Goal: Information Seeking & Learning: Learn about a topic

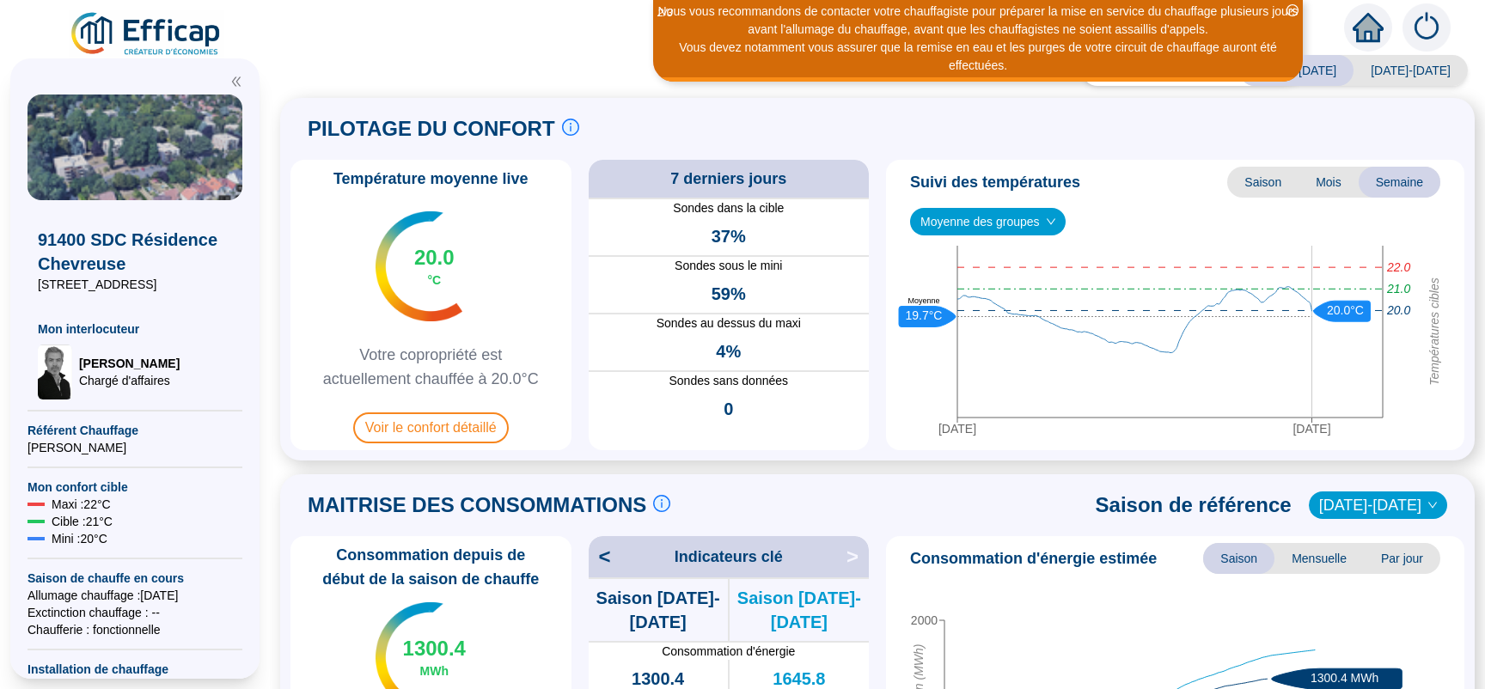
click at [1040, 222] on span "Moyenne des groupes" at bounding box center [988, 222] width 135 height 26
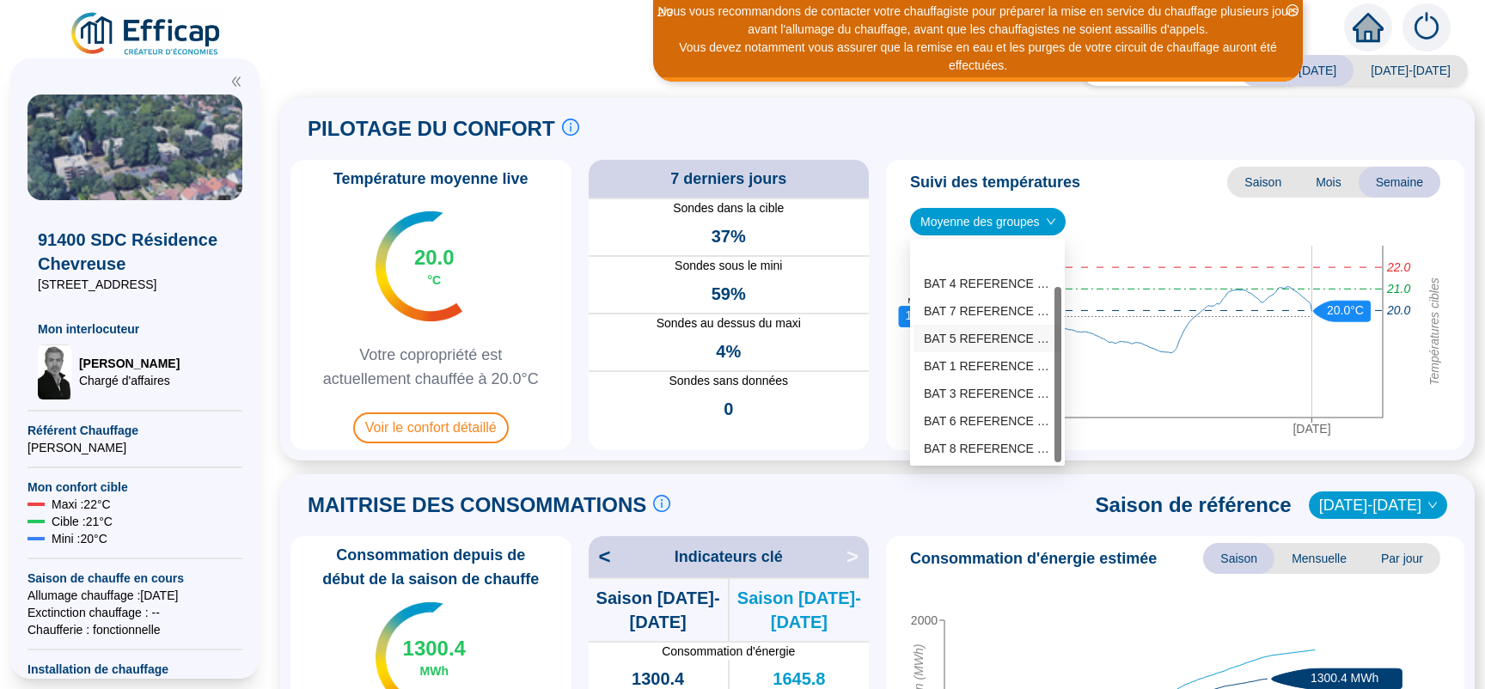
scroll to position [55, 0]
click at [969, 392] on div "BAT 8 REFERENCE (6 sondes)" at bounding box center [987, 394] width 127 height 18
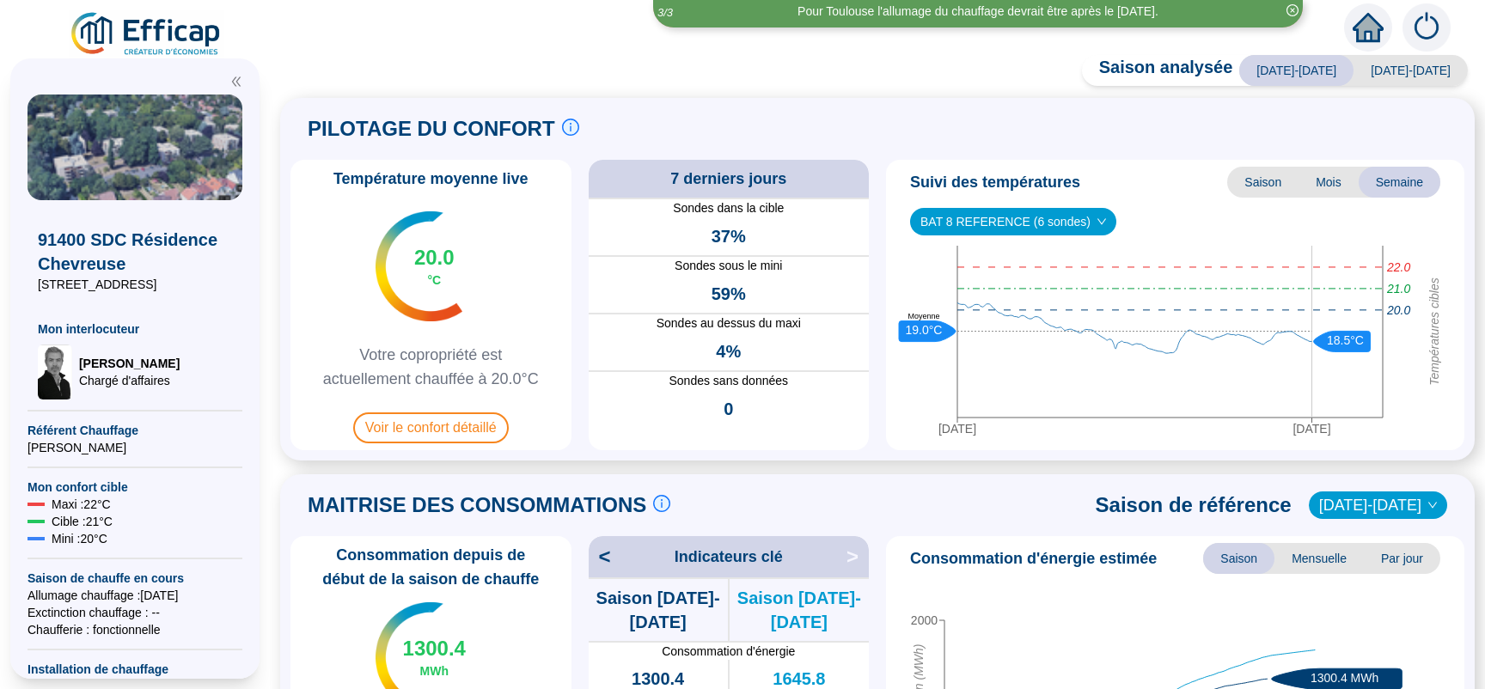
click at [1078, 228] on span "BAT 8 REFERENCE (6 sondes)" at bounding box center [1014, 222] width 186 height 26
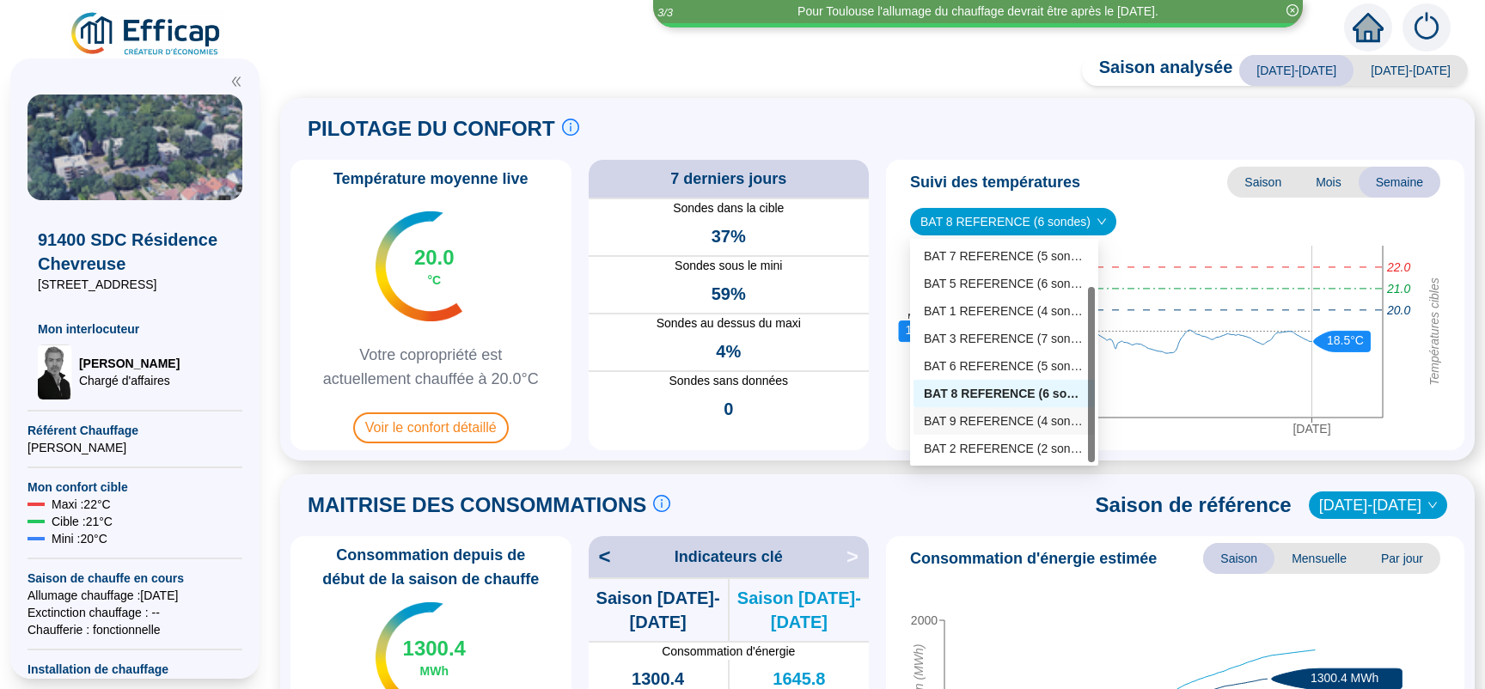
click at [979, 420] on div "BAT 9 REFERENCE (4 sondes)" at bounding box center [1004, 422] width 161 height 18
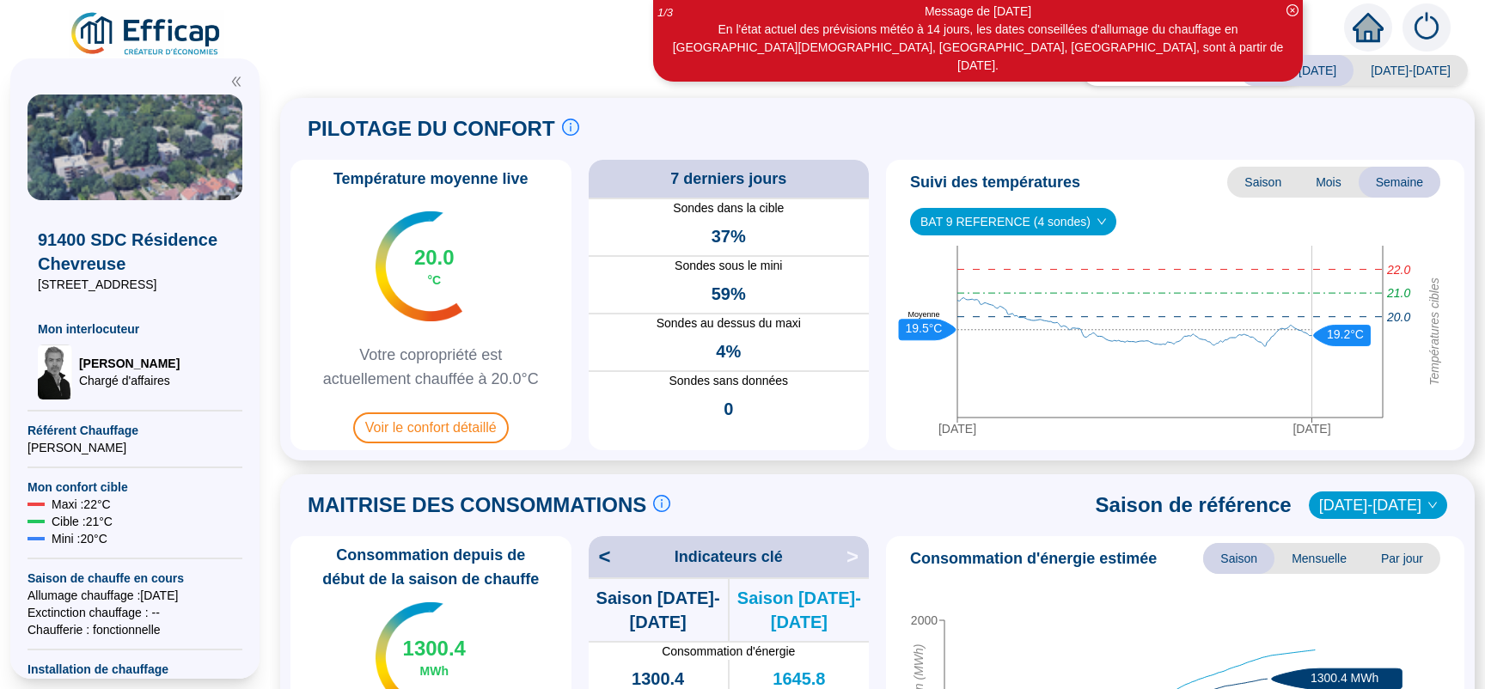
click at [1073, 223] on span "BAT 9 REFERENCE (4 sondes)" at bounding box center [1014, 222] width 186 height 26
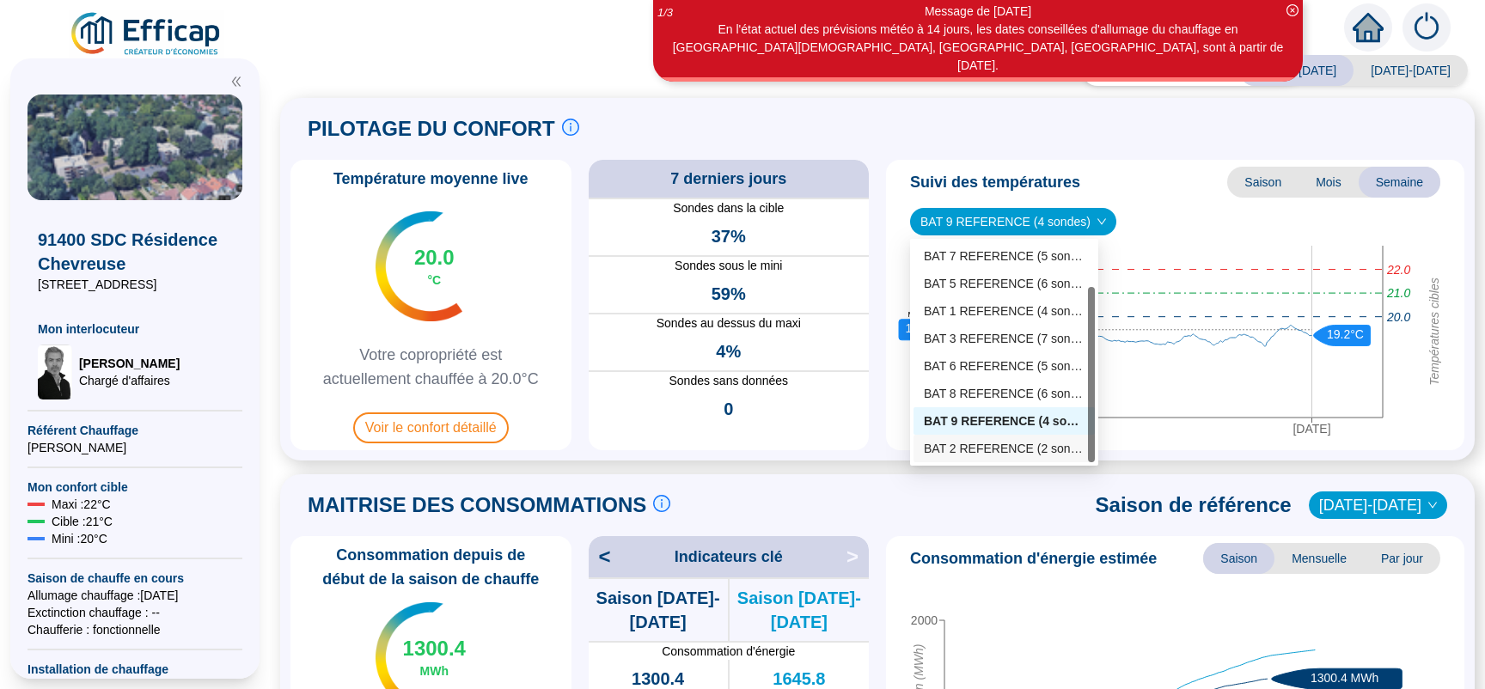
click at [976, 441] on div "BAT 2 REFERENCE (2 sondes)" at bounding box center [1004, 449] width 161 height 18
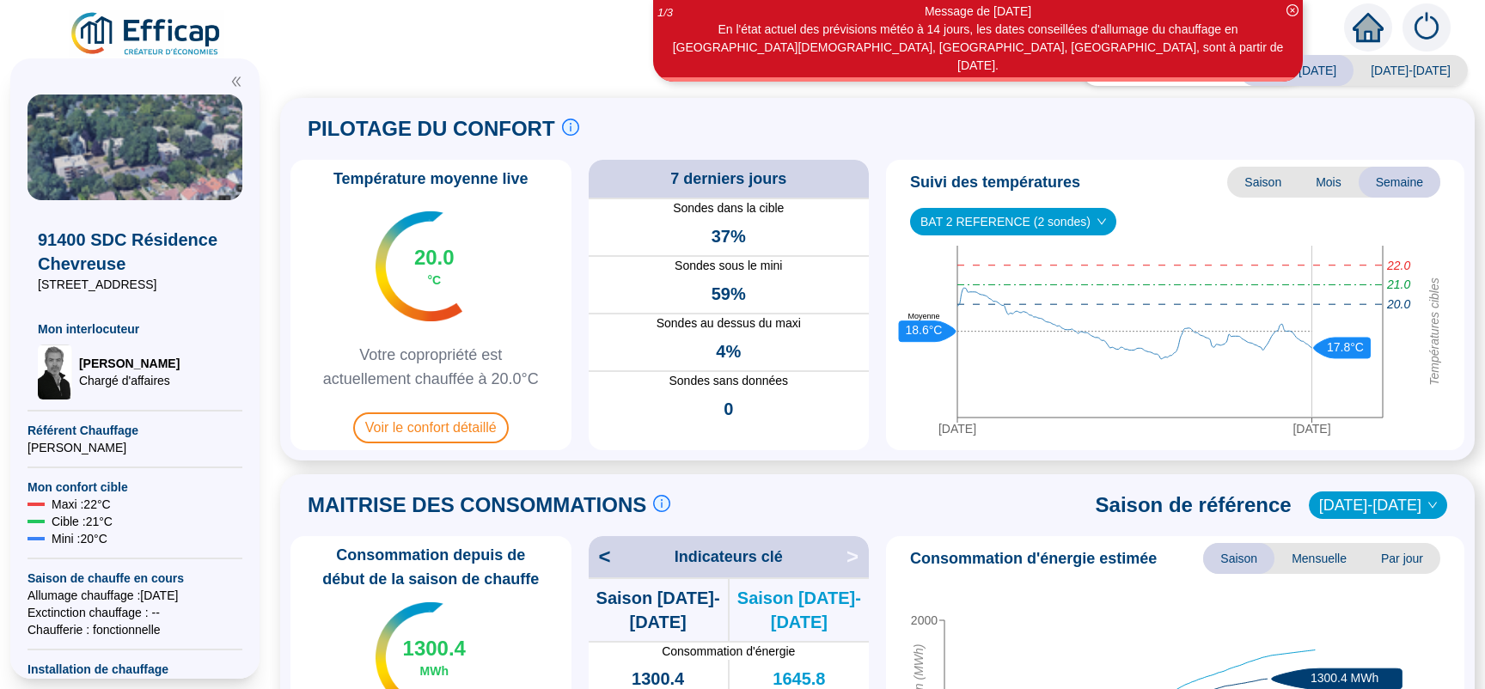
click at [1097, 217] on icon "down" at bounding box center [1102, 222] width 10 height 10
click at [1074, 218] on span "BAT 2 REFERENCE (2 sondes)" at bounding box center [1014, 222] width 186 height 26
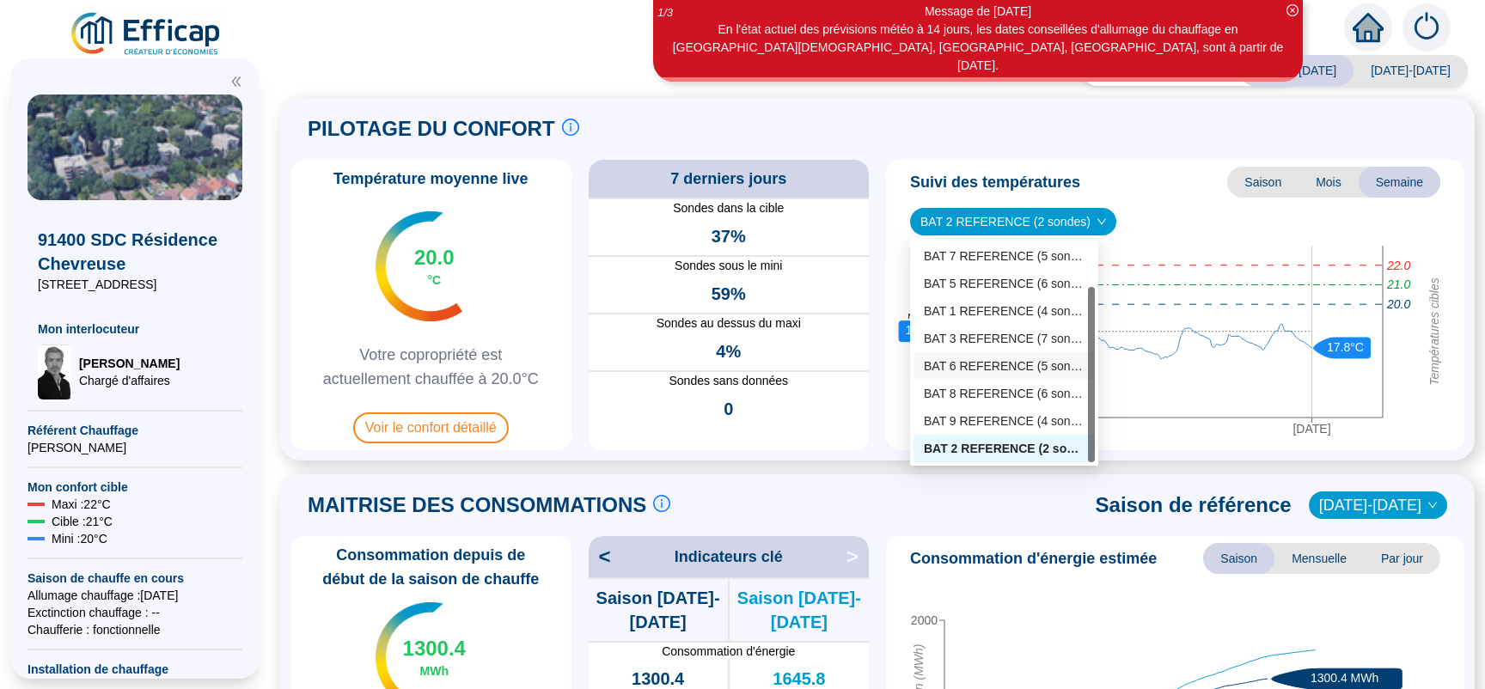
click at [973, 363] on div "BAT 6 REFERENCE (5 sondes)" at bounding box center [1004, 367] width 161 height 18
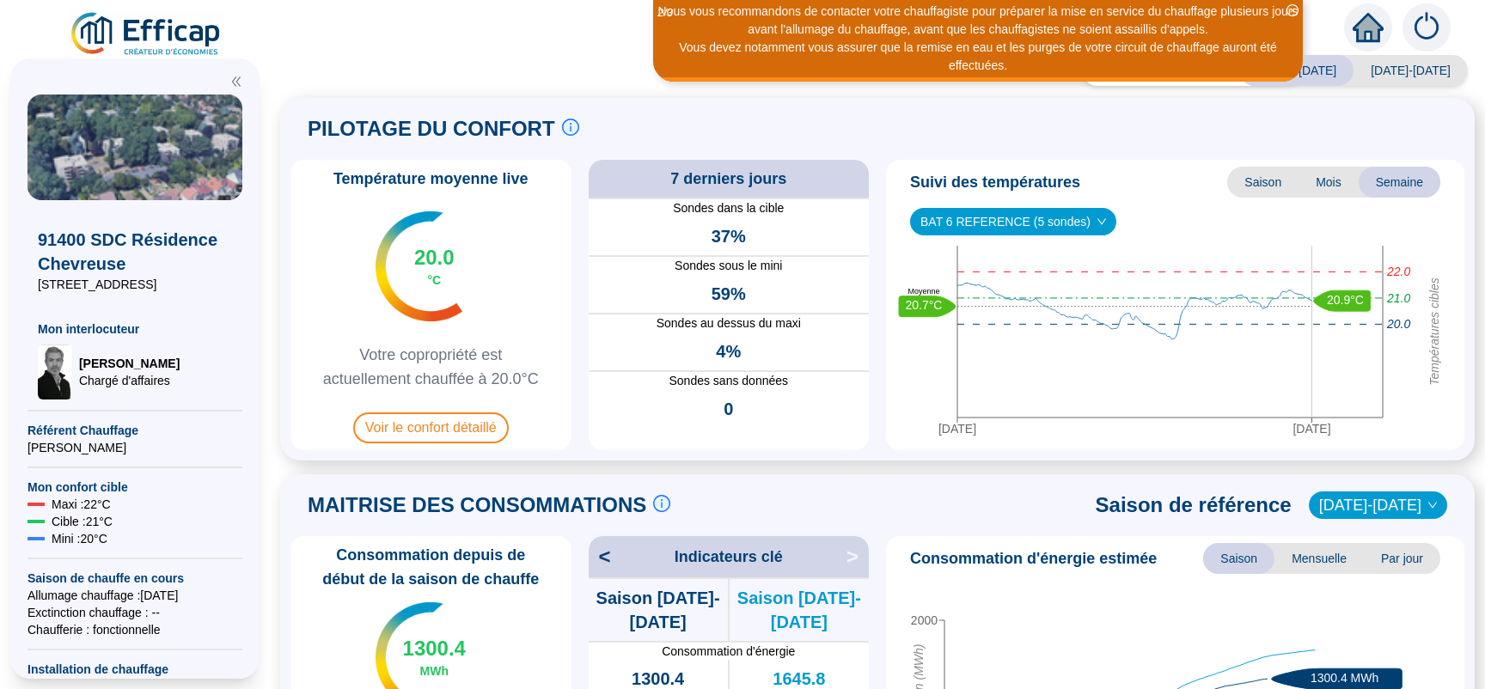
click at [1076, 219] on span "BAT 6 REFERENCE (5 sondes)" at bounding box center [1014, 222] width 186 height 26
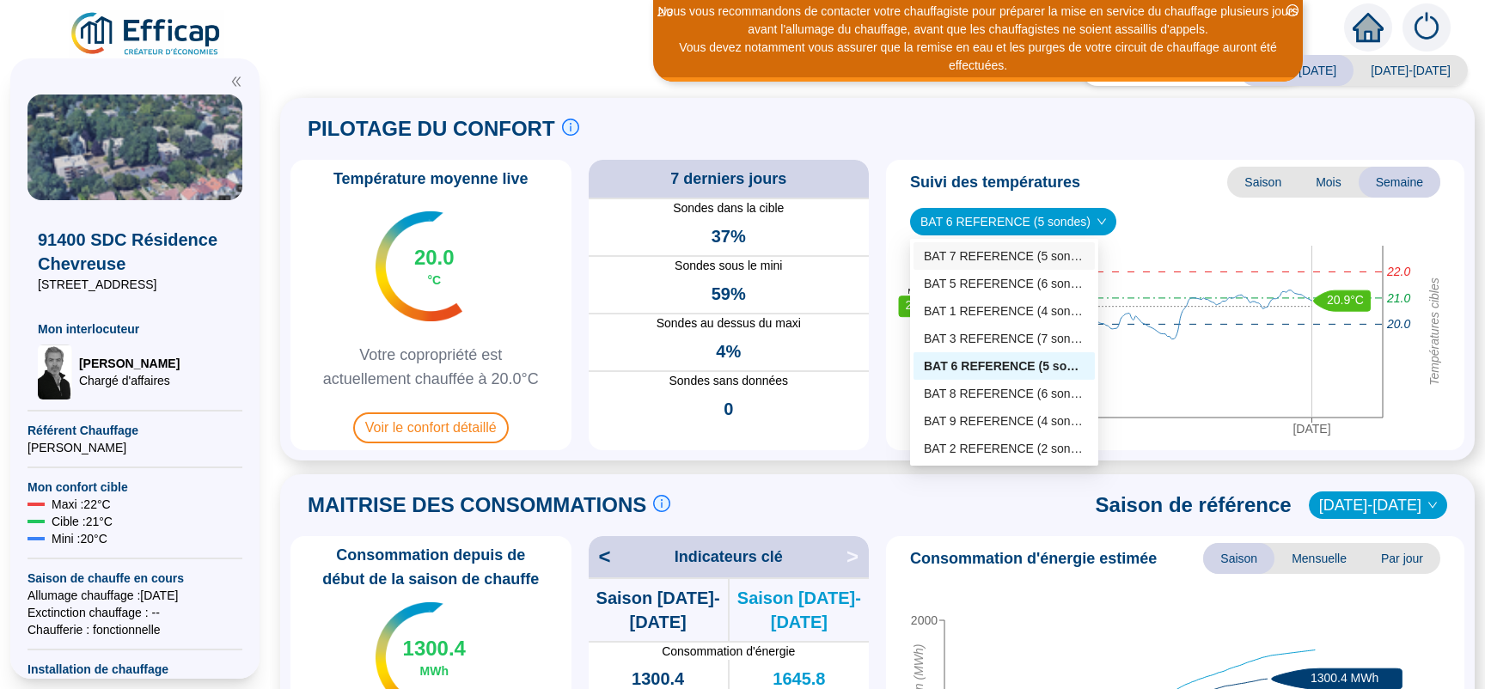
click at [976, 258] on div "BAT 7 REFERENCE (5 sondes)" at bounding box center [1004, 257] width 161 height 18
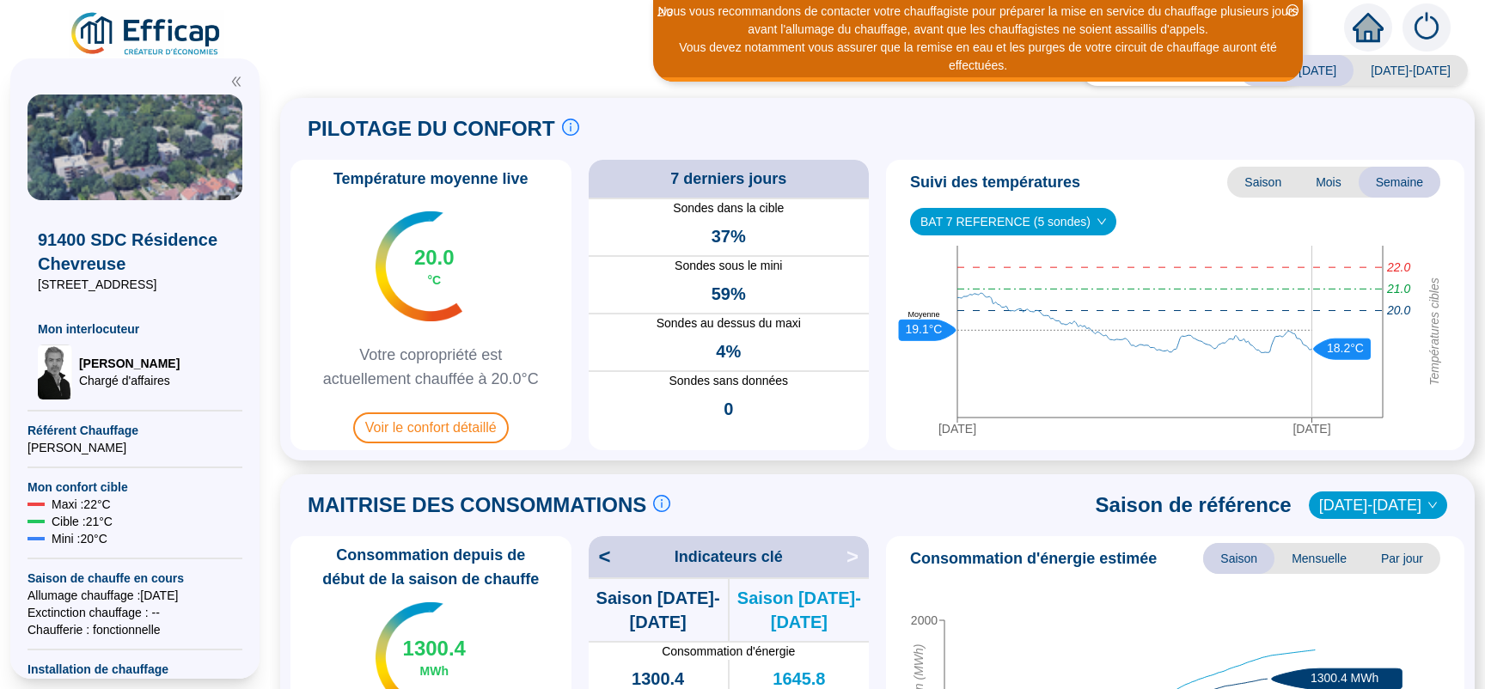
click at [1097, 218] on icon "down" at bounding box center [1102, 222] width 10 height 10
click at [1097, 223] on icon "down" at bounding box center [1102, 222] width 10 height 10
click at [995, 214] on span "BAT 7 REFERENCE (5 sondes)" at bounding box center [1014, 222] width 186 height 26
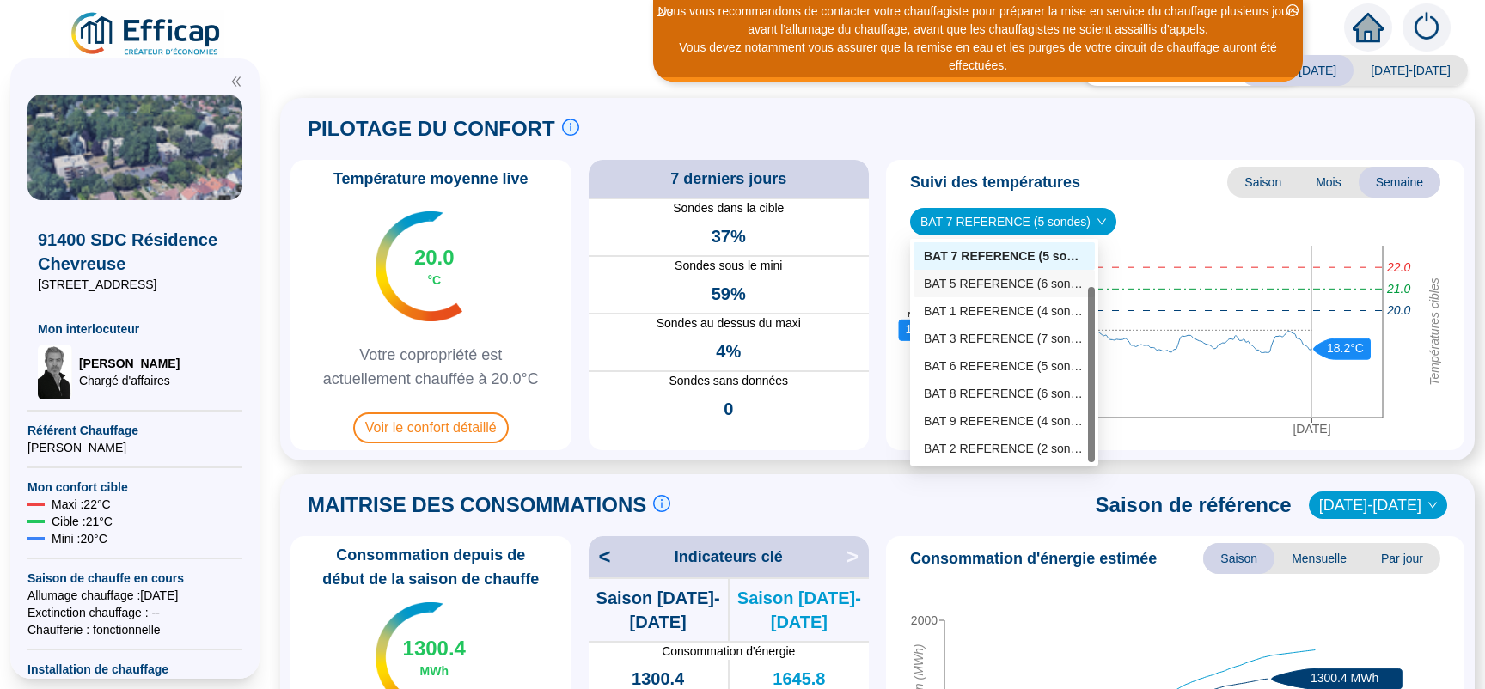
scroll to position [0, 0]
click at [962, 364] on div "BAT 1 REFERENCE (4 sondes)" at bounding box center [1004, 367] width 161 height 18
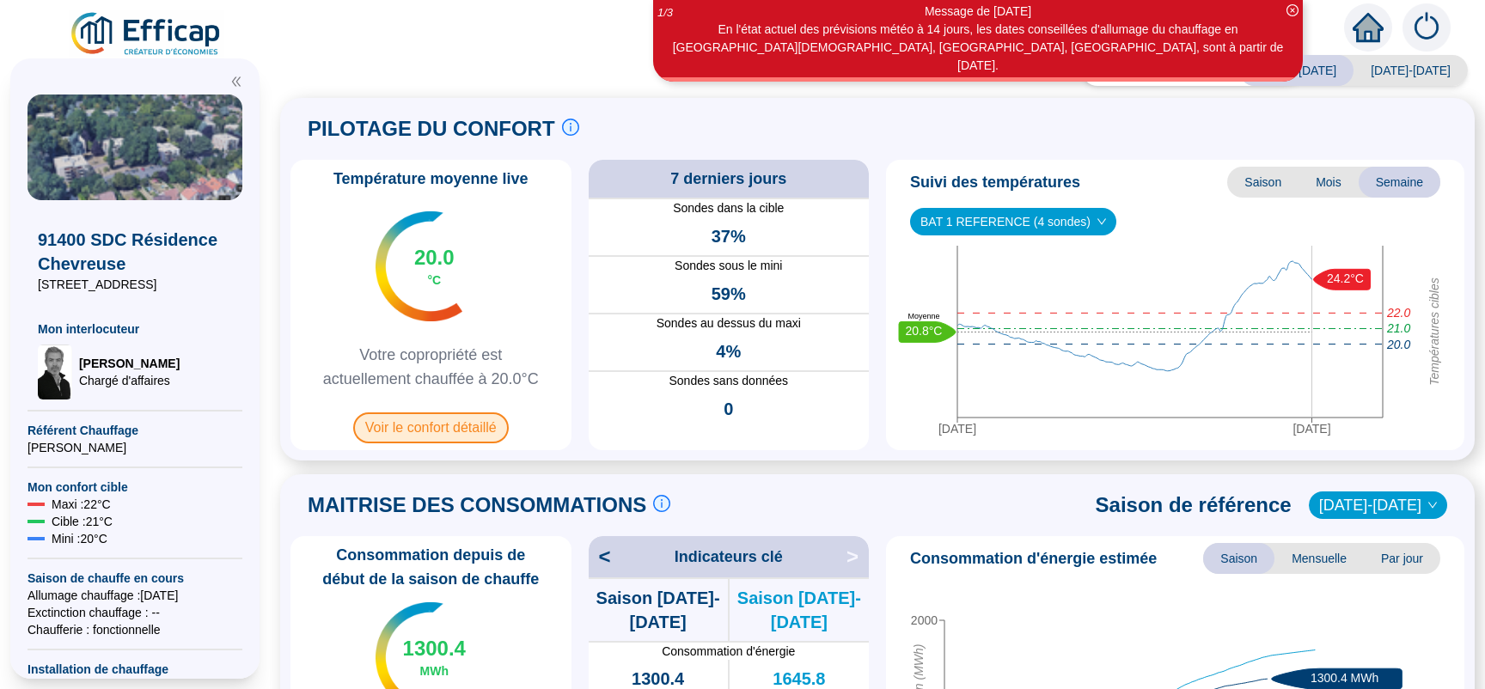
click at [428, 431] on span "Voir le confort détaillé" at bounding box center [431, 428] width 156 height 31
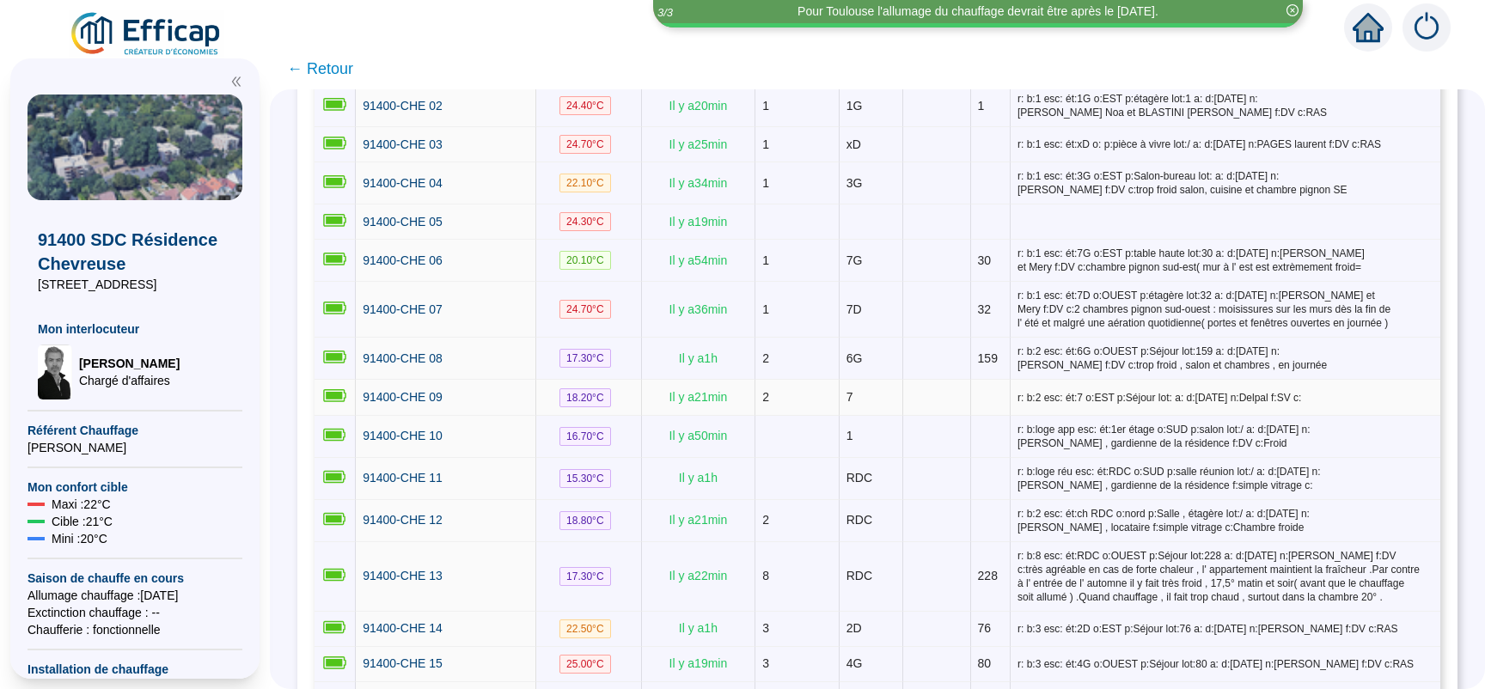
scroll to position [270, 0]
